Goal: Find contact information: Find contact information

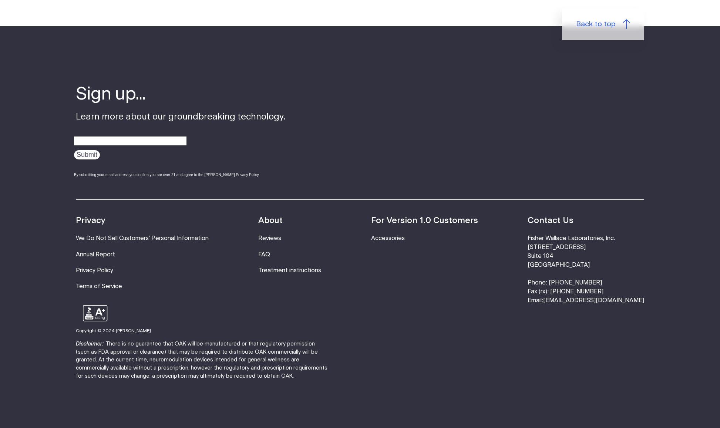
scroll to position [2440, 0]
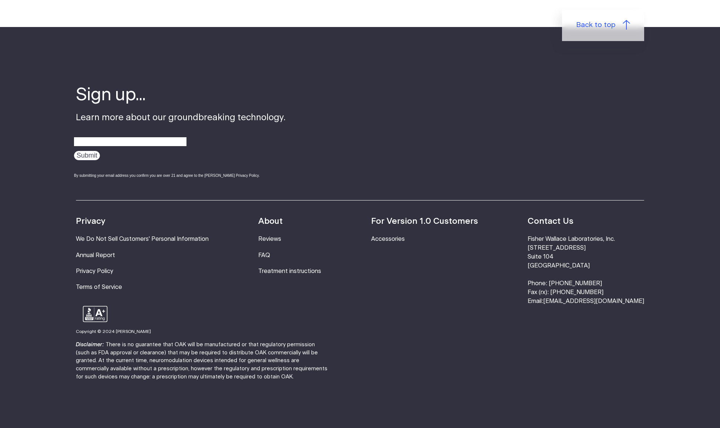
click at [573, 282] on li "Fisher Wallace Laboratories, Inc. 630 Flushing Avenue Suite 104 Brooklyn, NY 11…" at bounding box center [586, 270] width 117 height 71
click at [582, 298] on link "[EMAIL_ADDRESS][DOMAIN_NAME]" at bounding box center [593, 301] width 101 height 6
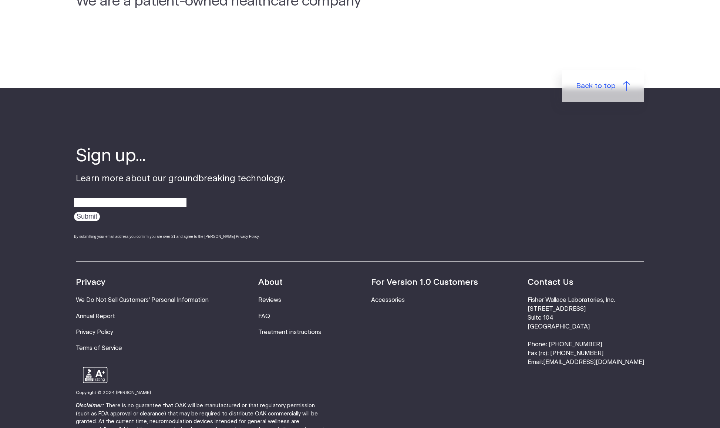
scroll to position [2378, 0]
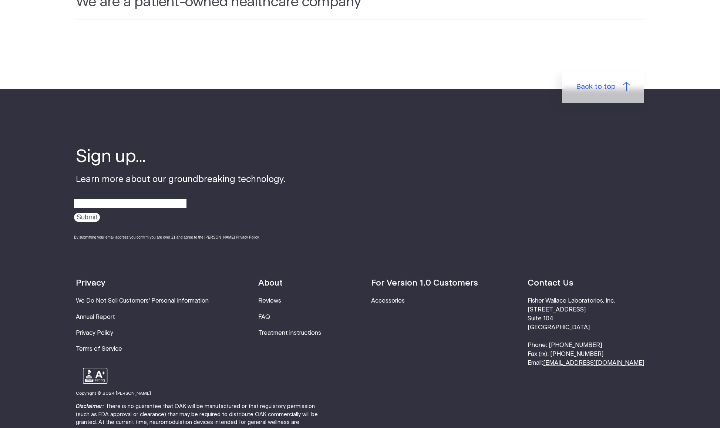
click at [594, 360] on link "[EMAIL_ADDRESS][DOMAIN_NAME]" at bounding box center [593, 363] width 101 height 6
click at [590, 360] on link "[EMAIL_ADDRESS][DOMAIN_NAME]" at bounding box center [593, 363] width 101 height 6
click at [585, 360] on link "[EMAIL_ADDRESS][DOMAIN_NAME]" at bounding box center [593, 363] width 101 height 6
